Goal: Information Seeking & Learning: Learn about a topic

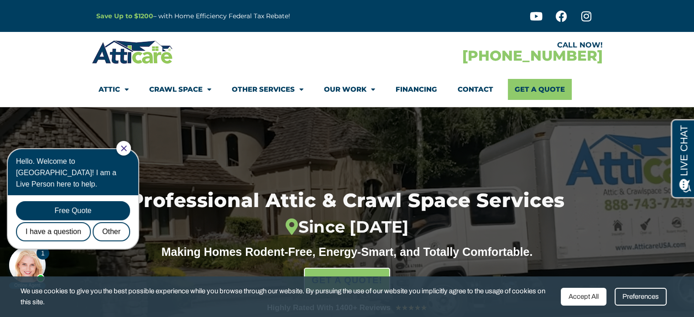
click at [125, 151] on div at bounding box center [123, 148] width 15 height 15
click at [126, 147] on icon "Close Chat" at bounding box center [123, 148] width 5 height 5
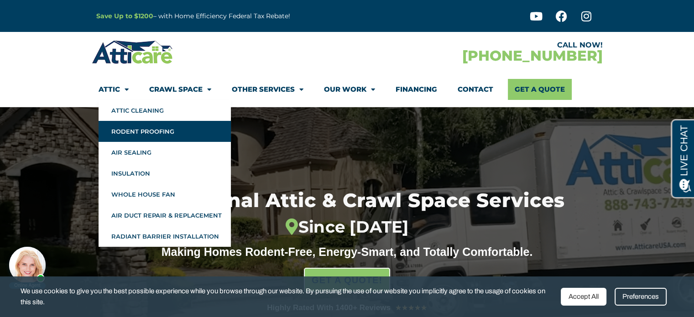
click at [129, 128] on link "Rodent Proofing" at bounding box center [165, 131] width 132 height 21
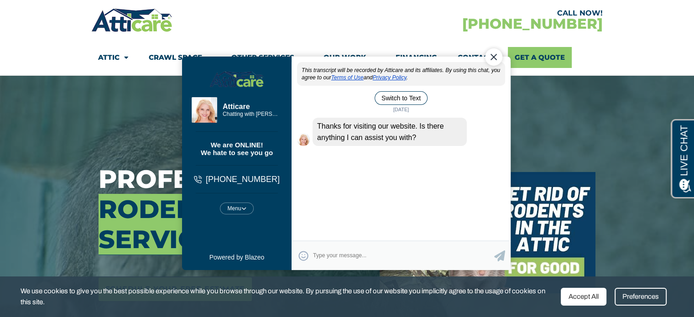
click at [494, 58] on div "Close Chat" at bounding box center [493, 56] width 17 height 17
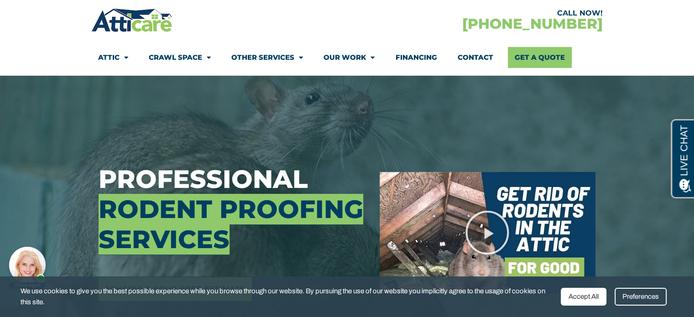
click at [405, 61] on link "Financing" at bounding box center [416, 57] width 42 height 21
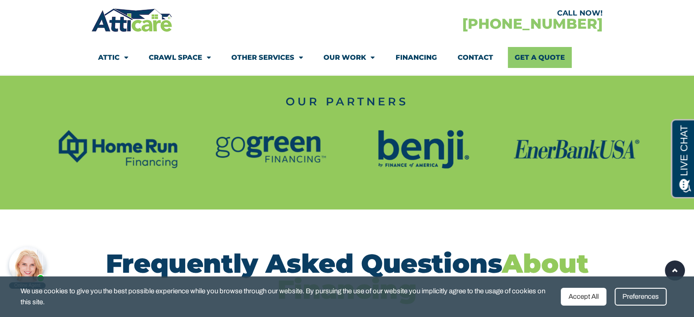
scroll to position [821, 0]
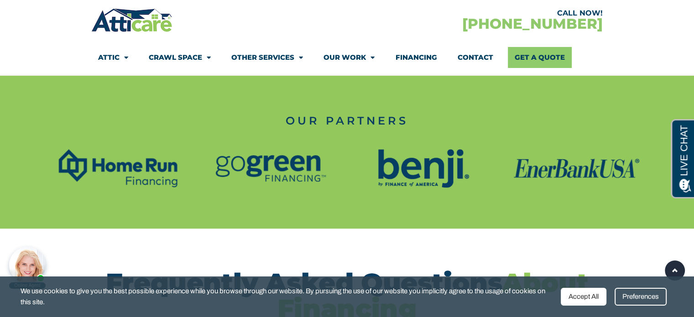
click at [423, 58] on link "Financing" at bounding box center [416, 57] width 42 height 21
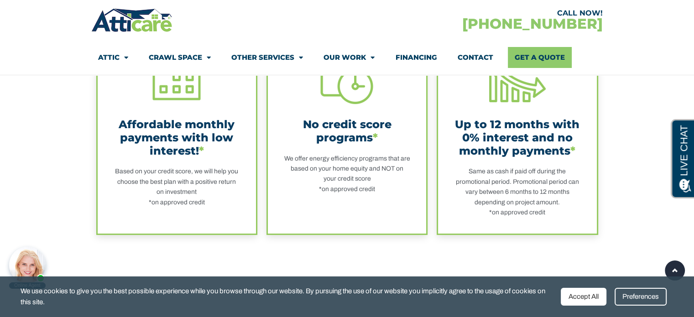
scroll to position [319, 0]
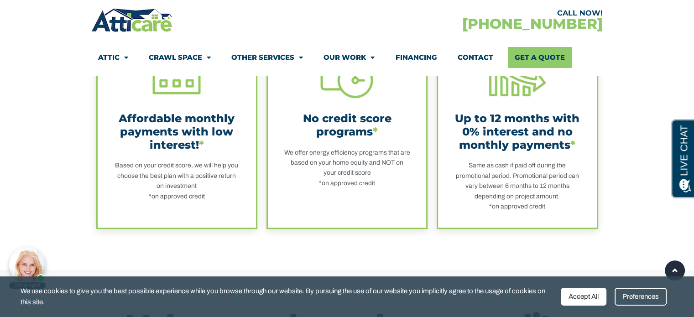
click at [205, 133] on div "Affordable monthly payments with low interest! *" at bounding box center [177, 131] width 126 height 39
click at [192, 158] on div "Affordable monthly payments with low interest! * Based on your credit score, we…" at bounding box center [177, 122] width 126 height 160
click at [181, 112] on div "Affordable monthly payments with low interest! *" at bounding box center [177, 131] width 126 height 39
